Goal: Task Accomplishment & Management: Use online tool/utility

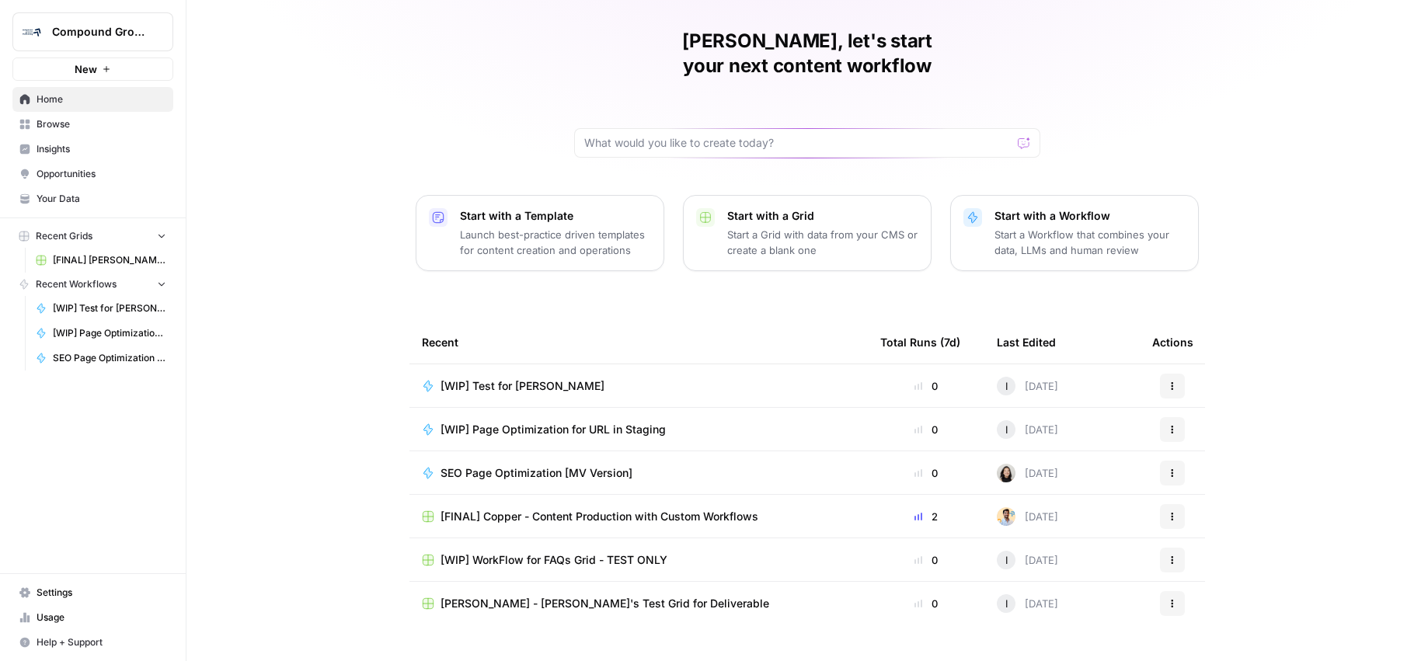
scroll to position [54, 0]
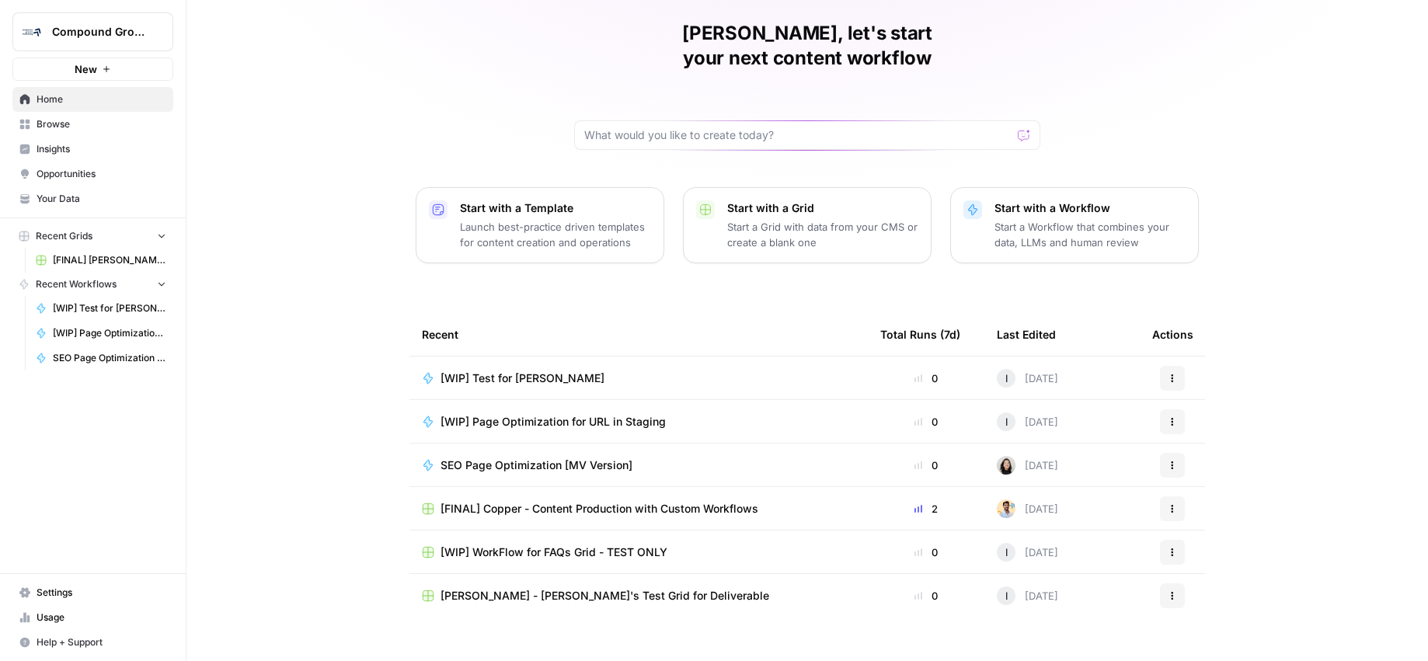
click at [579, 371] on div "[WIP] Test for MinIO" at bounding box center [639, 379] width 434 height 16
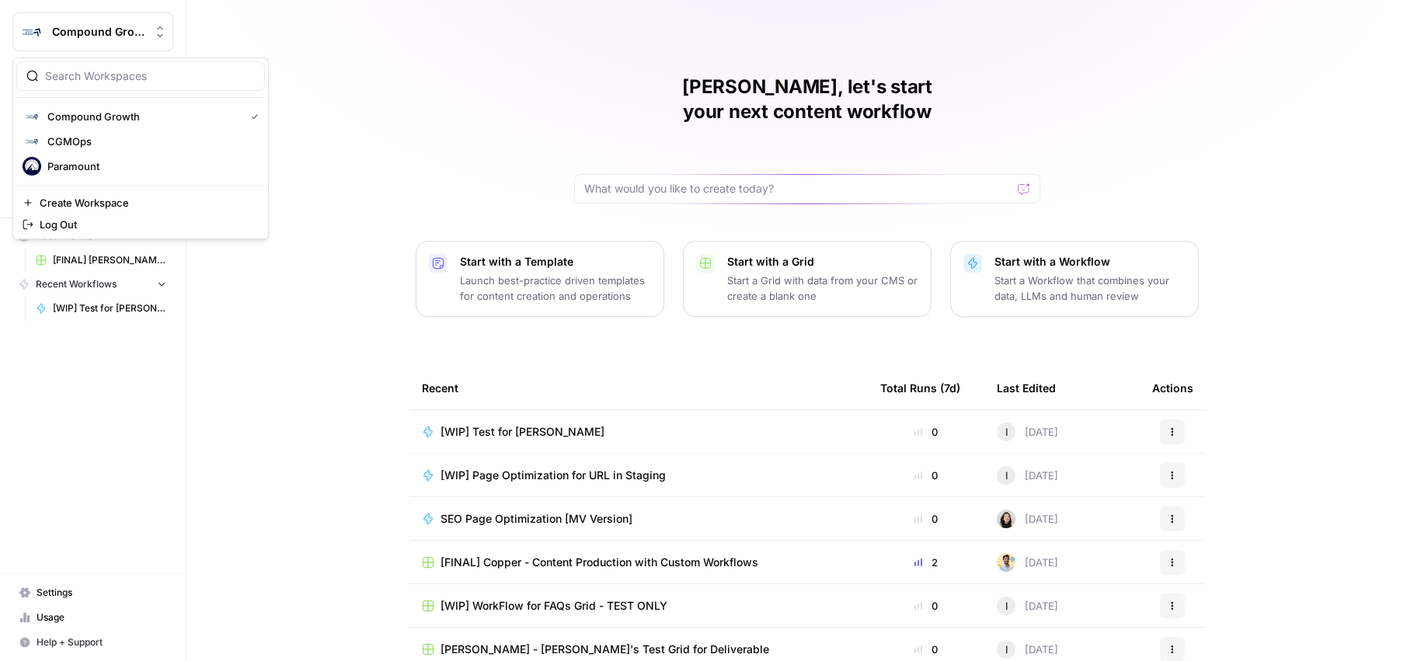
click at [61, 25] on span "Compound Growth" at bounding box center [99, 32] width 94 height 16
click at [87, 143] on span "CGMOps" at bounding box center [149, 142] width 205 height 16
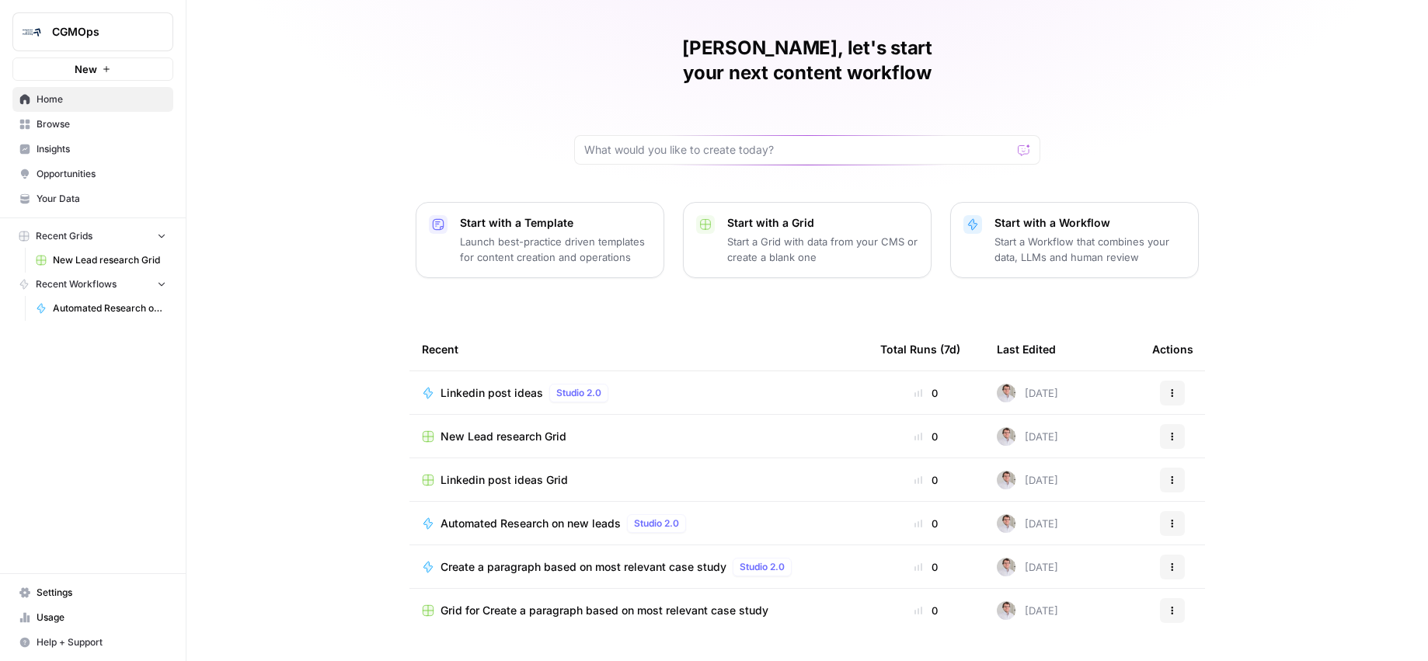
scroll to position [54, 0]
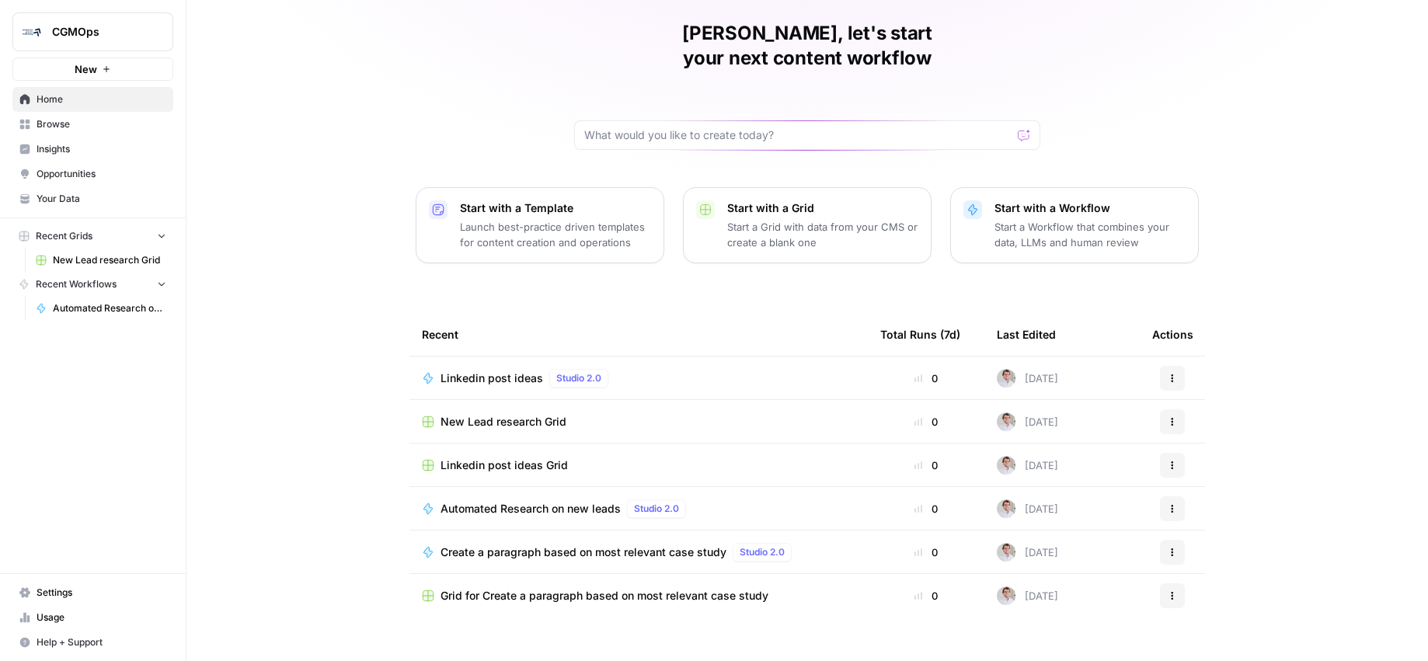
click at [605, 501] on span "Automated Research on new leads" at bounding box center [531, 509] width 180 height 16
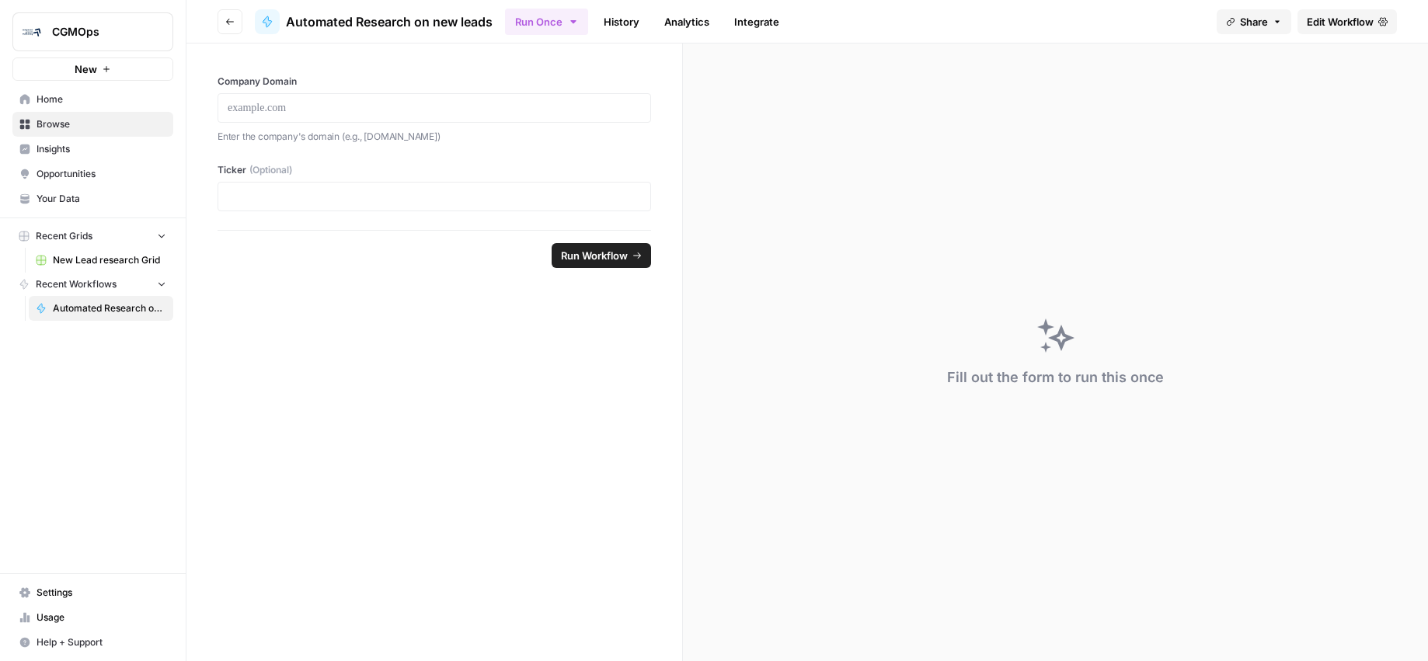
click at [1333, 21] on span "Edit Workflow" at bounding box center [1340, 22] width 67 height 16
